Goal: Use online tool/utility: Utilize a website feature to perform a specific function

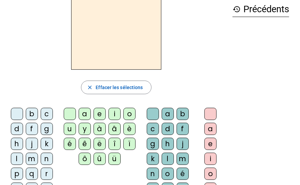
scroll to position [35, 0]
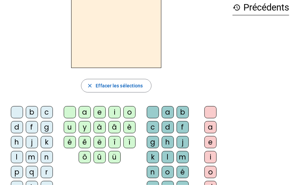
click at [30, 157] on div "m" at bounding box center [32, 157] width 12 height 12
click at [84, 114] on div "a" at bounding box center [85, 112] width 12 height 12
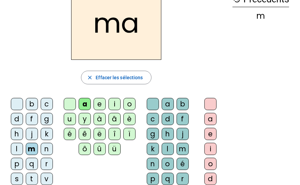
scroll to position [52, 0]
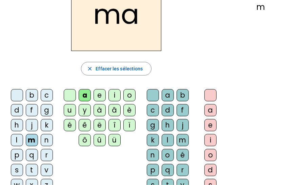
click at [32, 168] on div "t" at bounding box center [32, 170] width 12 height 12
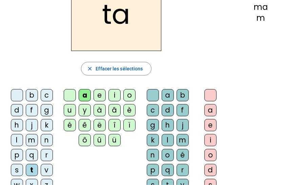
click at [16, 138] on div "l" at bounding box center [17, 140] width 12 height 12
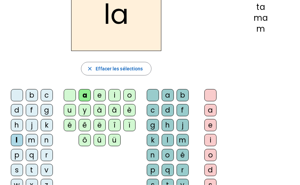
click at [99, 95] on div "e" at bounding box center [100, 95] width 12 height 12
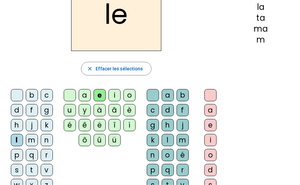
click at [69, 112] on div "u" at bounding box center [70, 110] width 12 height 12
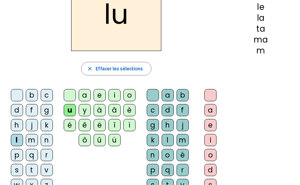
click at [31, 168] on div "t" at bounding box center [32, 170] width 12 height 12
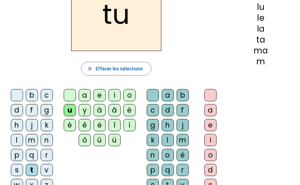
click at [16, 111] on div "d" at bounding box center [17, 110] width 12 height 12
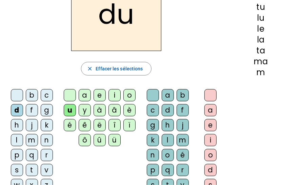
click at [99, 94] on div "e" at bounding box center [100, 95] width 12 height 12
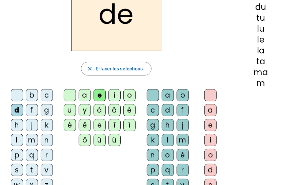
click at [30, 142] on div "m" at bounding box center [32, 140] width 12 height 12
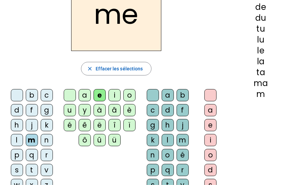
click at [30, 124] on div "j" at bounding box center [32, 125] width 12 height 12
